Goal: Information Seeking & Learning: Check status

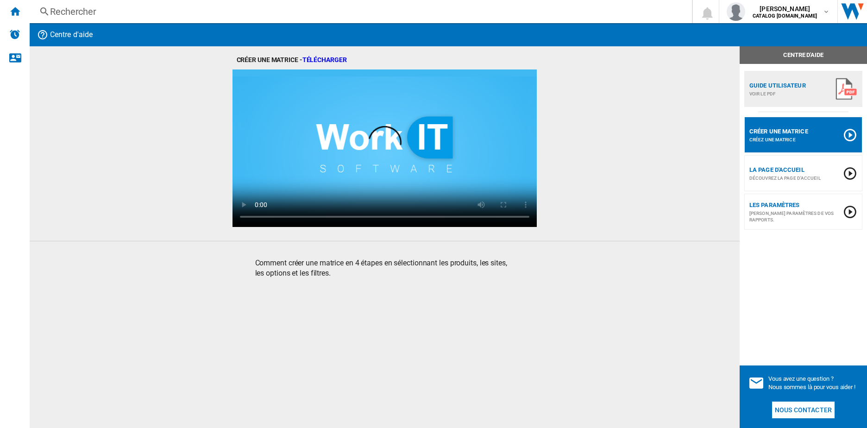
click at [125, 13] on div "Rechercher" at bounding box center [359, 11] width 618 height 13
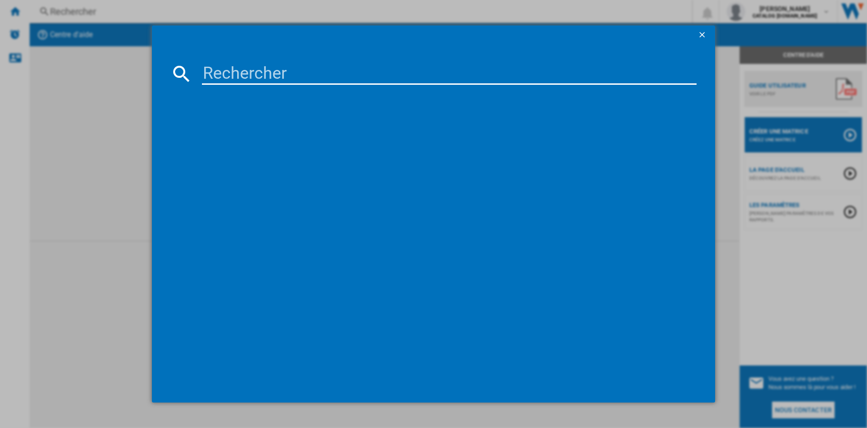
click at [255, 71] on input at bounding box center [449, 74] width 495 height 22
type input "LM835D10"
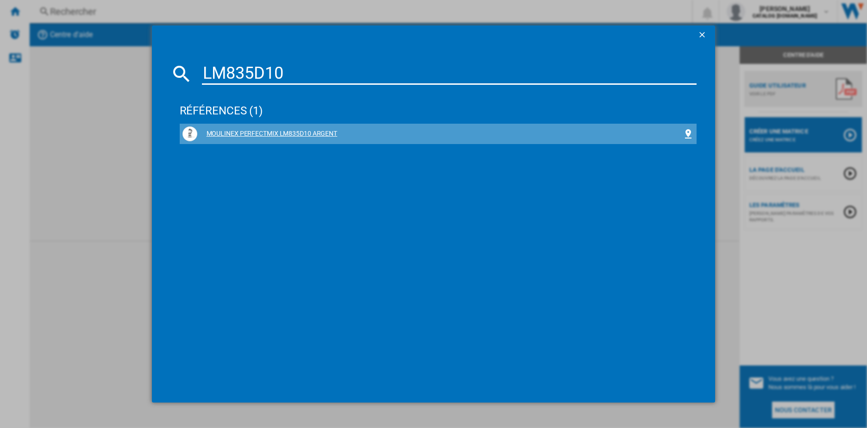
click at [242, 133] on div "MOULINEX PERFECTMIX LM835D10 ARGENT" at bounding box center [440, 133] width 486 height 9
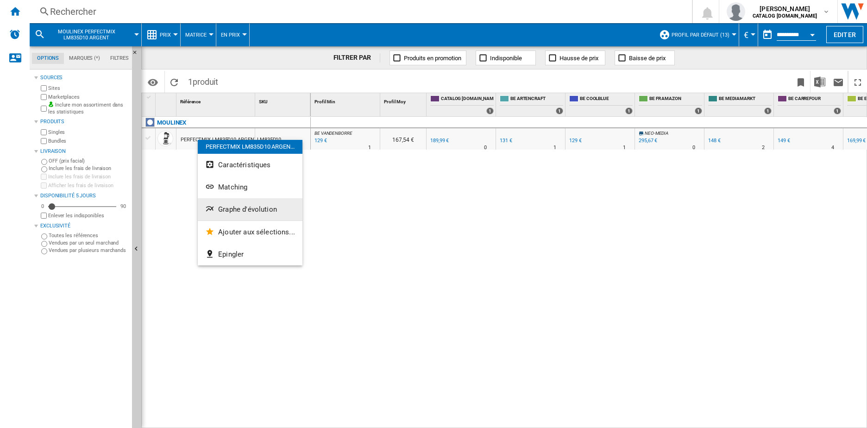
click at [235, 210] on span "Graphe d'évolution" at bounding box center [247, 209] width 59 height 8
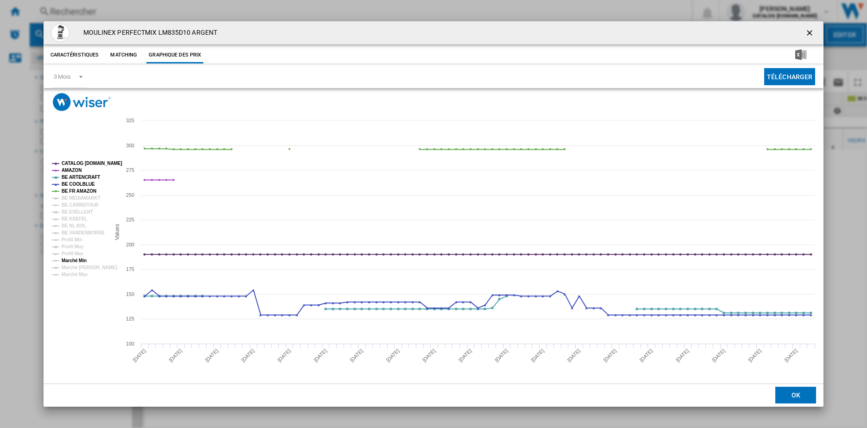
click at [80, 262] on tspan "Marché Min" at bounding box center [74, 260] width 25 height 5
